Goal: Navigation & Orientation: Find specific page/section

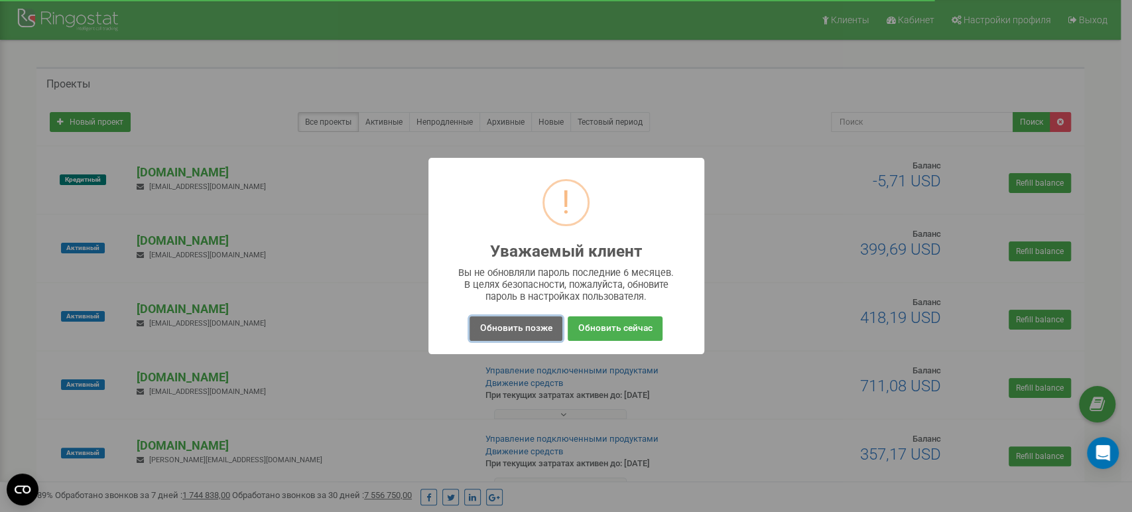
click at [495, 326] on button "Обновить позже" at bounding box center [516, 328] width 92 height 25
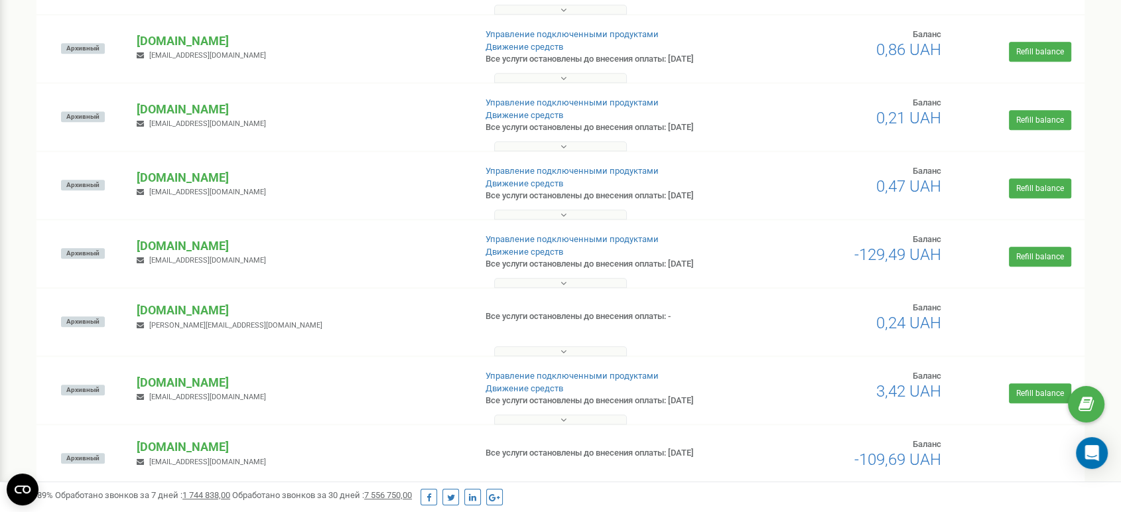
scroll to position [1073, 0]
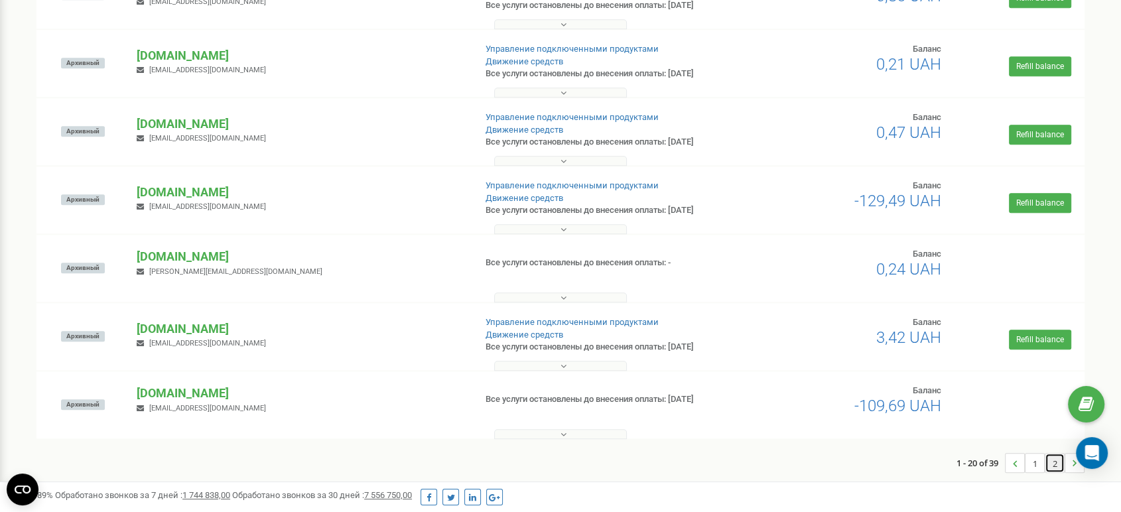
click at [1055, 464] on link "2" at bounding box center [1054, 463] width 19 height 19
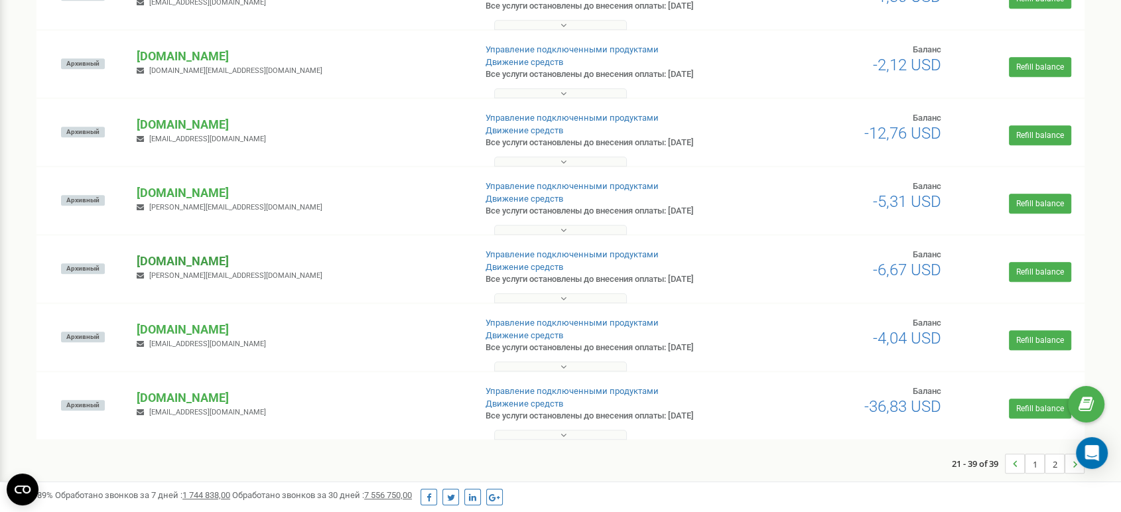
scroll to position [1005, 0]
click at [1035, 459] on link "1" at bounding box center [1034, 463] width 19 height 19
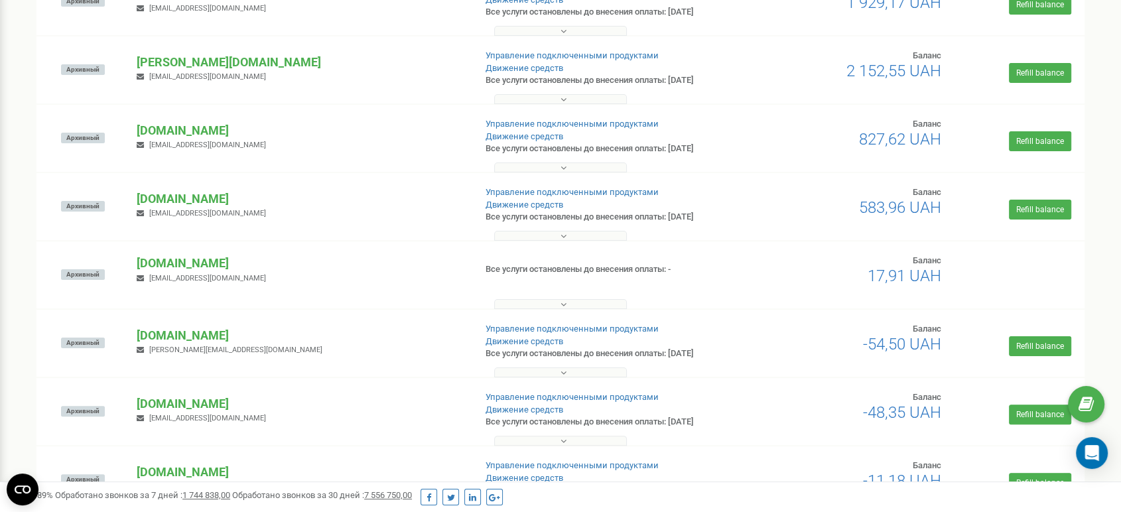
scroll to position [0, 0]
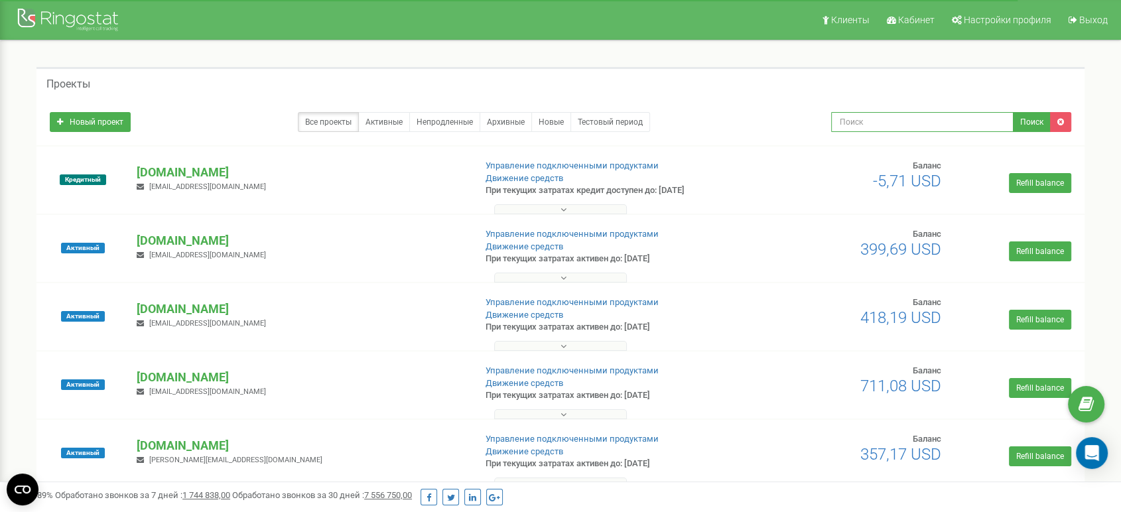
click at [880, 123] on input "text" at bounding box center [922, 122] width 183 height 20
click at [919, 15] on span "Кабинет" at bounding box center [916, 20] width 36 height 11
